Goal: Find specific page/section: Find specific page/section

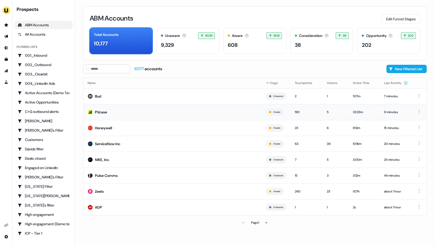
click at [134, 112] on td "PVcase" at bounding box center [172, 112] width 178 height 16
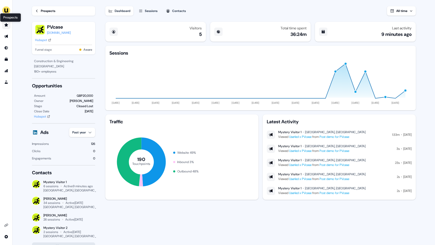
click at [6, 26] on icon "Go to prospects" at bounding box center [6, 24] width 4 height 3
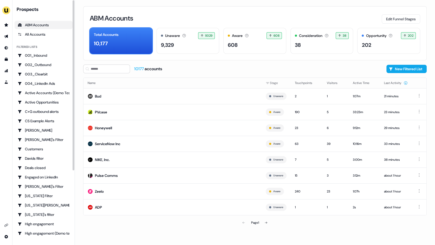
click at [77, 137] on div "ABM Accounts Edit Funnel Stages Total Accounts 10,177 Unaware The default stage…" at bounding box center [255, 122] width 360 height 245
